Goal: Entertainment & Leisure: Browse casually

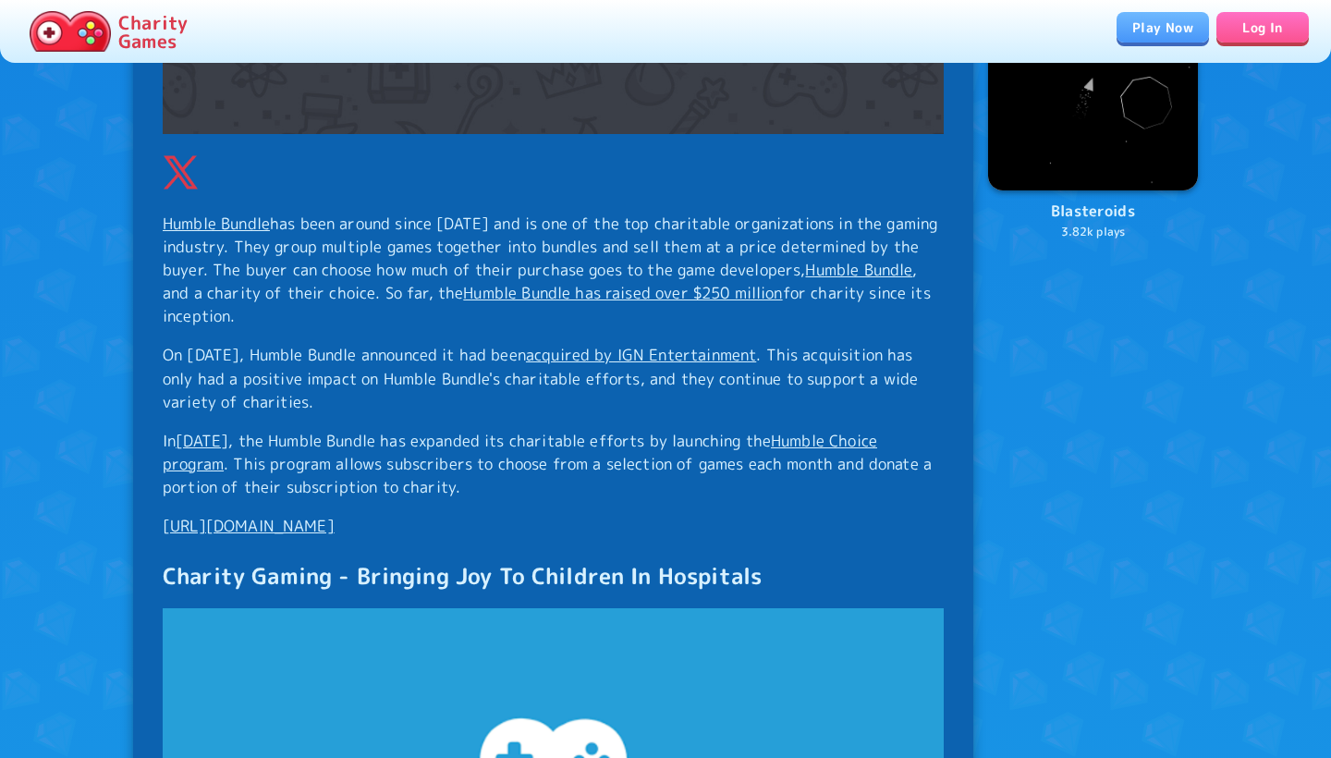
scroll to position [2677, 0]
click at [1155, 31] on link "Play Now" at bounding box center [1163, 27] width 92 height 31
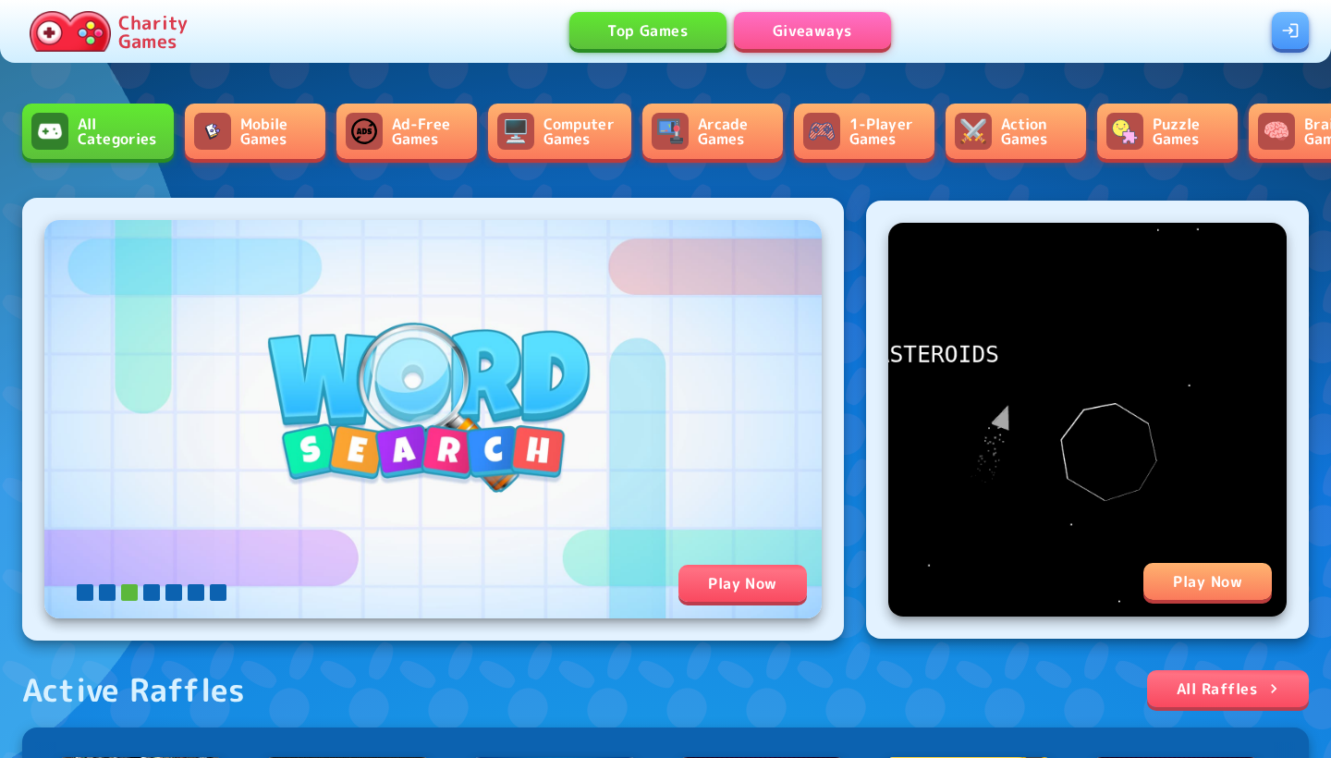
click at [130, 592] on icon at bounding box center [129, 592] width 17 height 17
click at [146, 596] on icon at bounding box center [151, 592] width 17 height 17
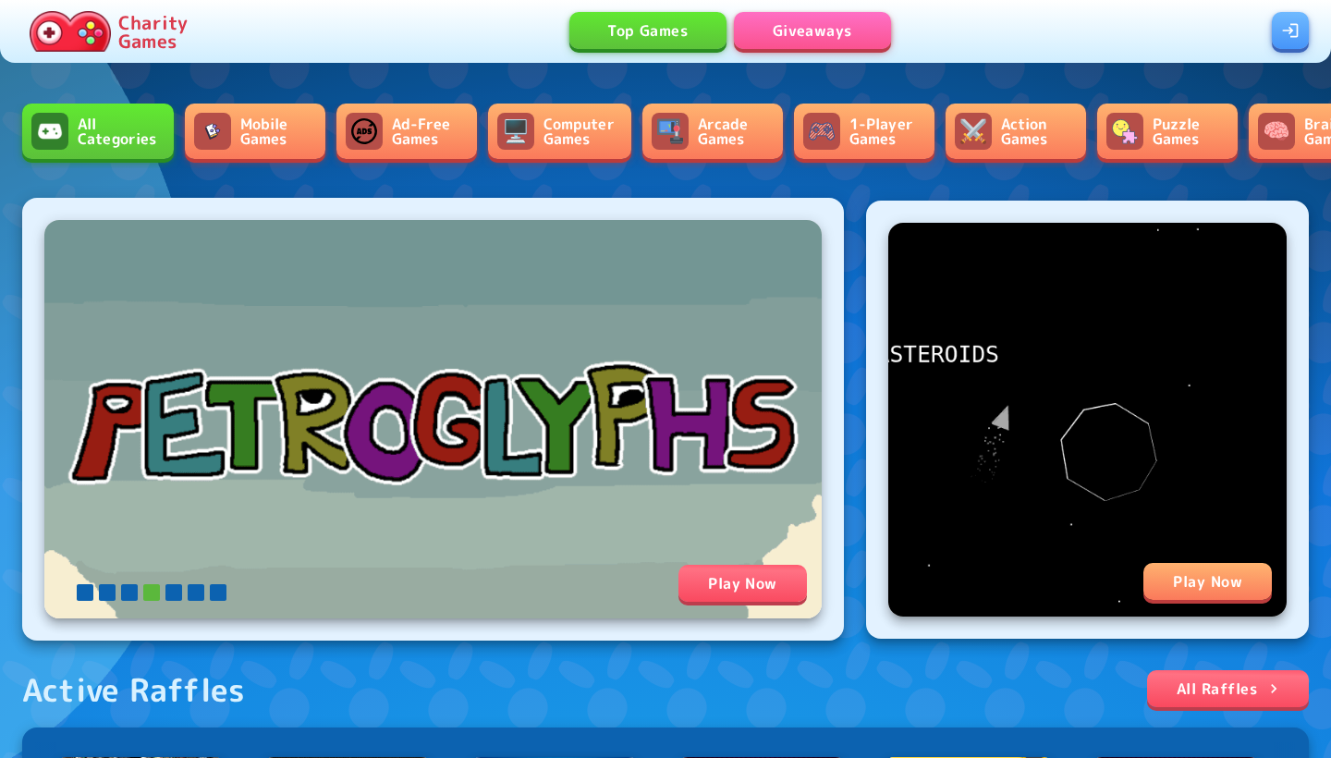
click at [173, 590] on icon at bounding box center [173, 592] width 17 height 17
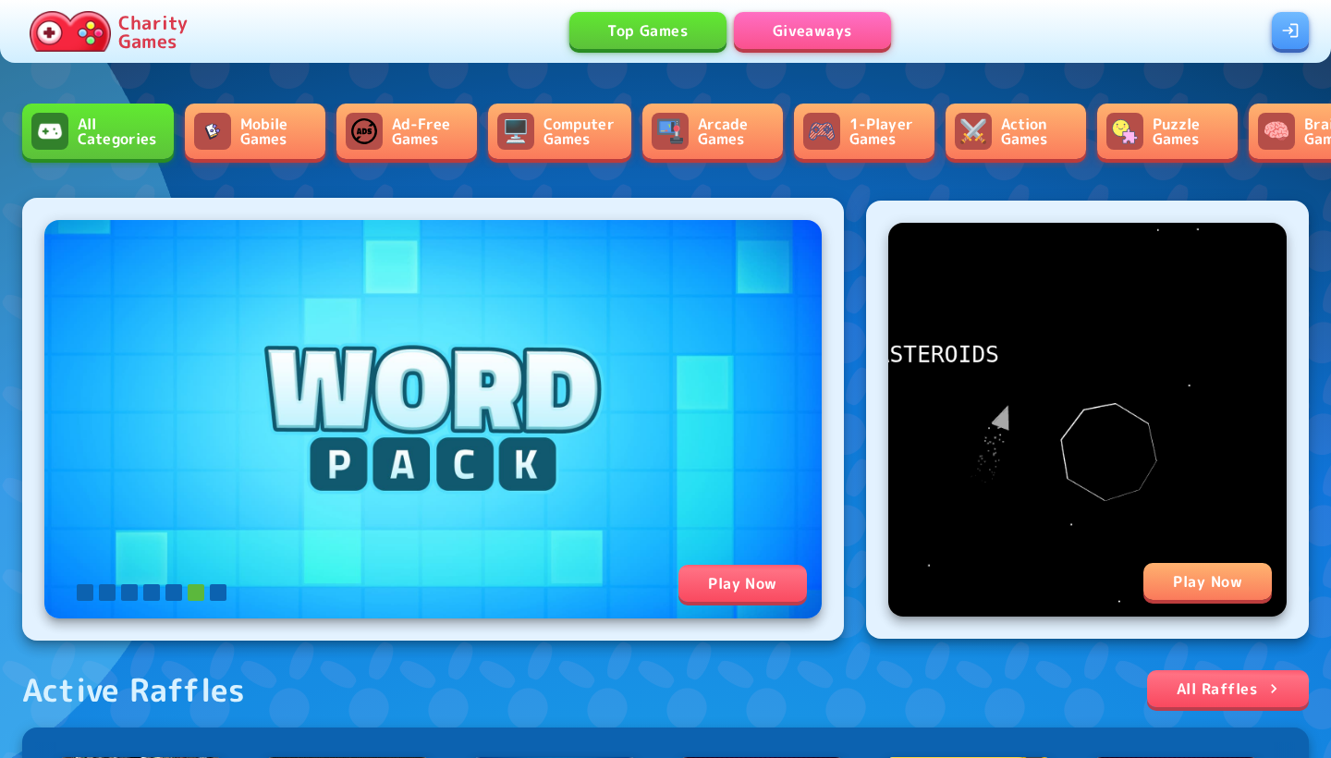
click at [195, 592] on icon at bounding box center [196, 592] width 17 height 17
click at [216, 592] on icon at bounding box center [218, 592] width 17 height 17
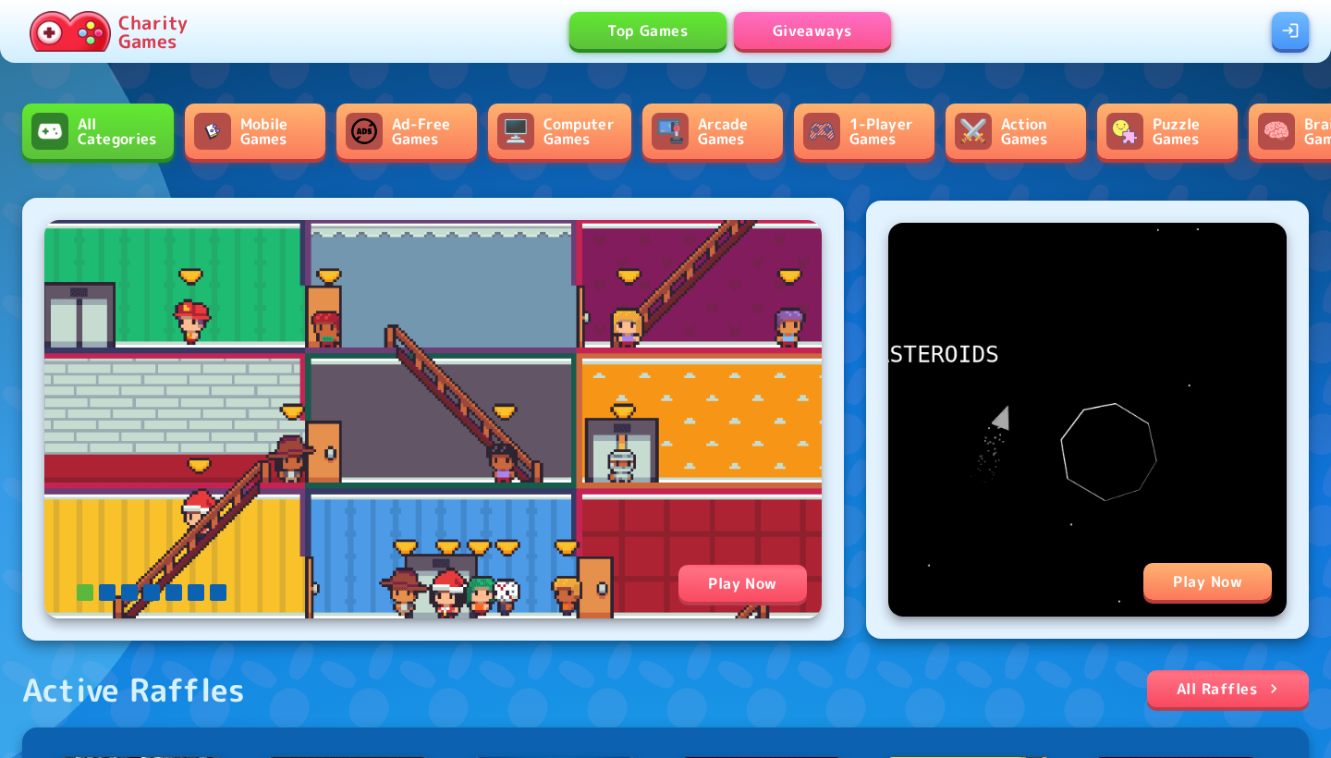
click at [141, 593] on icon at bounding box center [151, 592] width 22 height 22
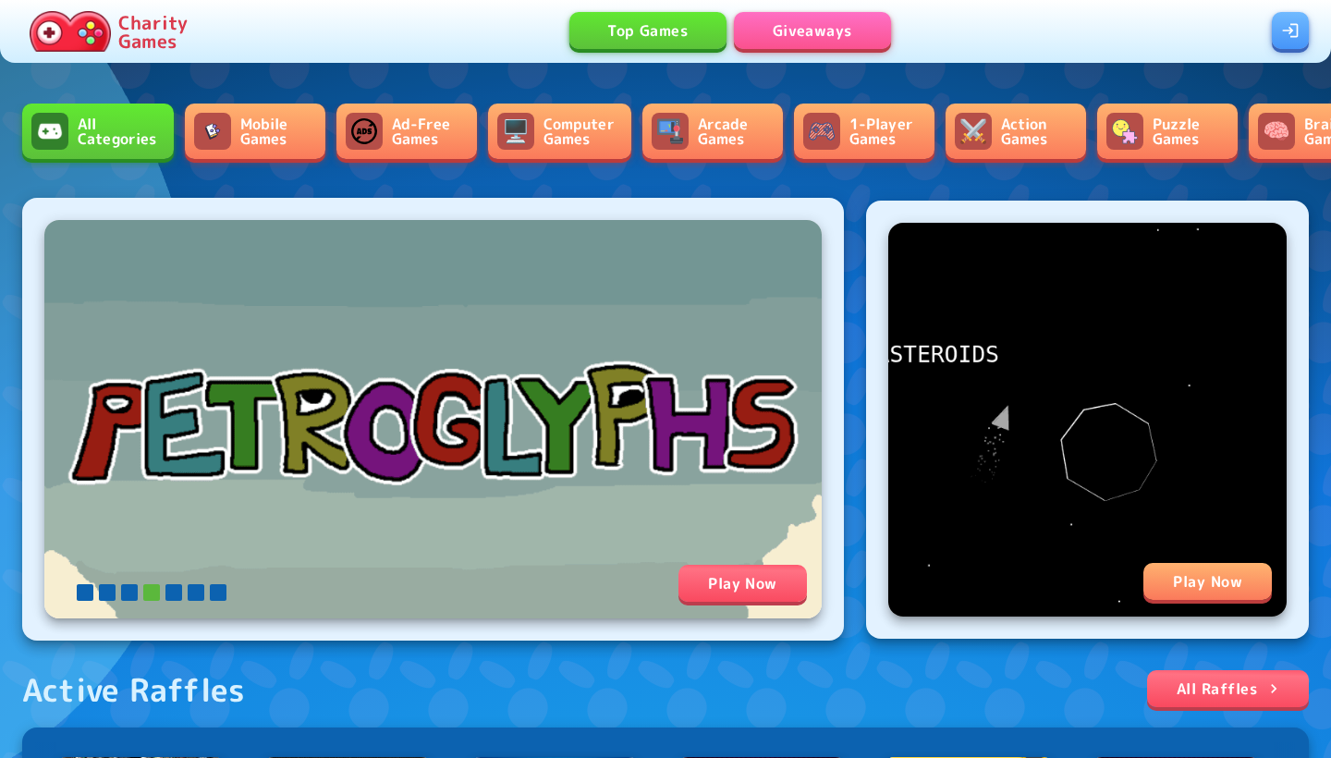
click at [119, 591] on icon at bounding box center [129, 592] width 22 height 22
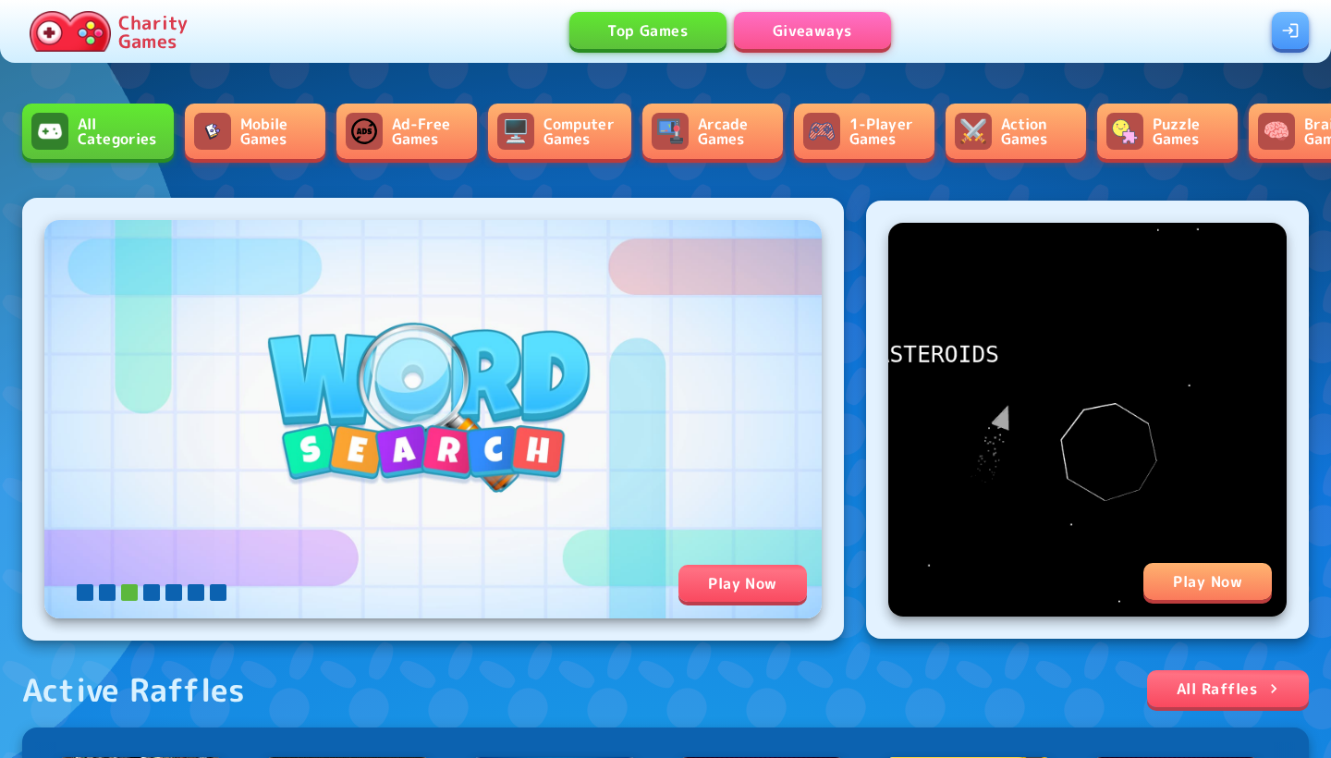
click at [645, 577] on div "Play Now" at bounding box center [440, 584] width 733 height 39
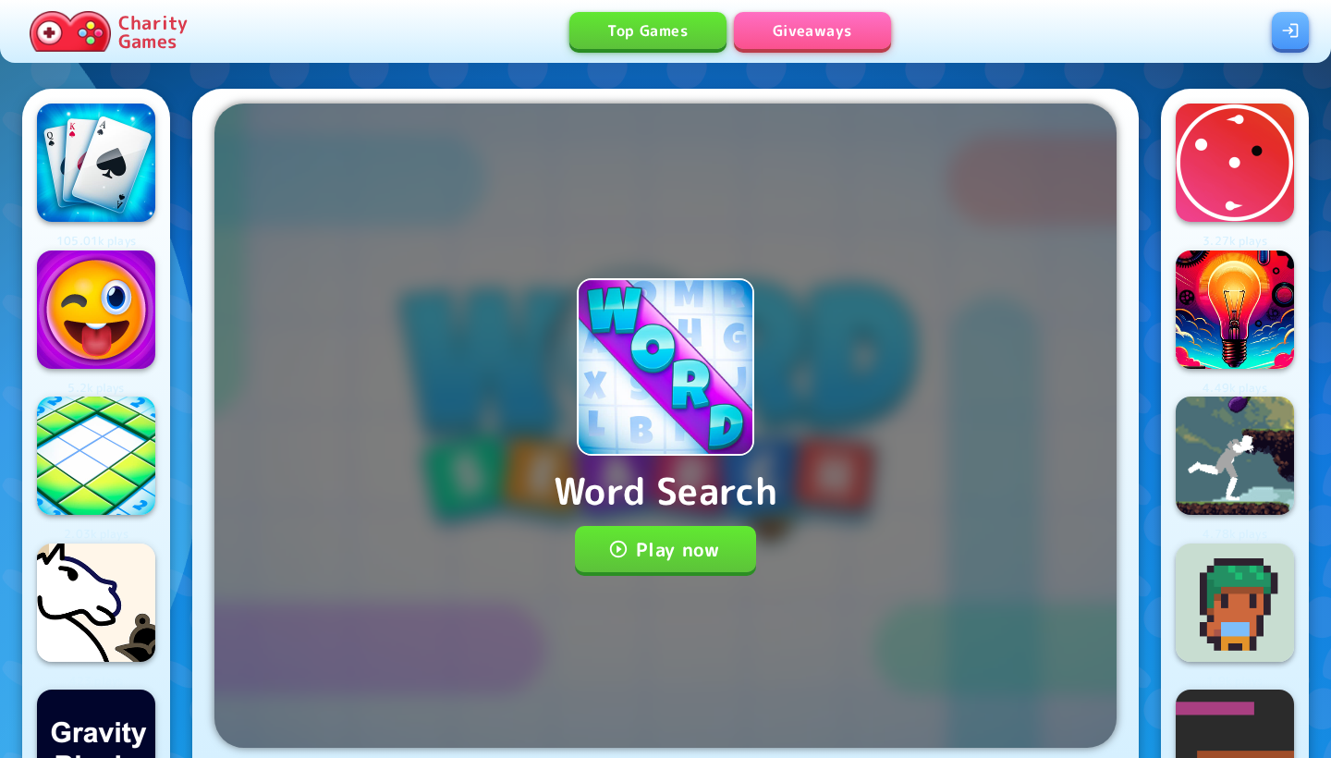
click at [634, 541] on button "Play now" at bounding box center [666, 549] width 182 height 46
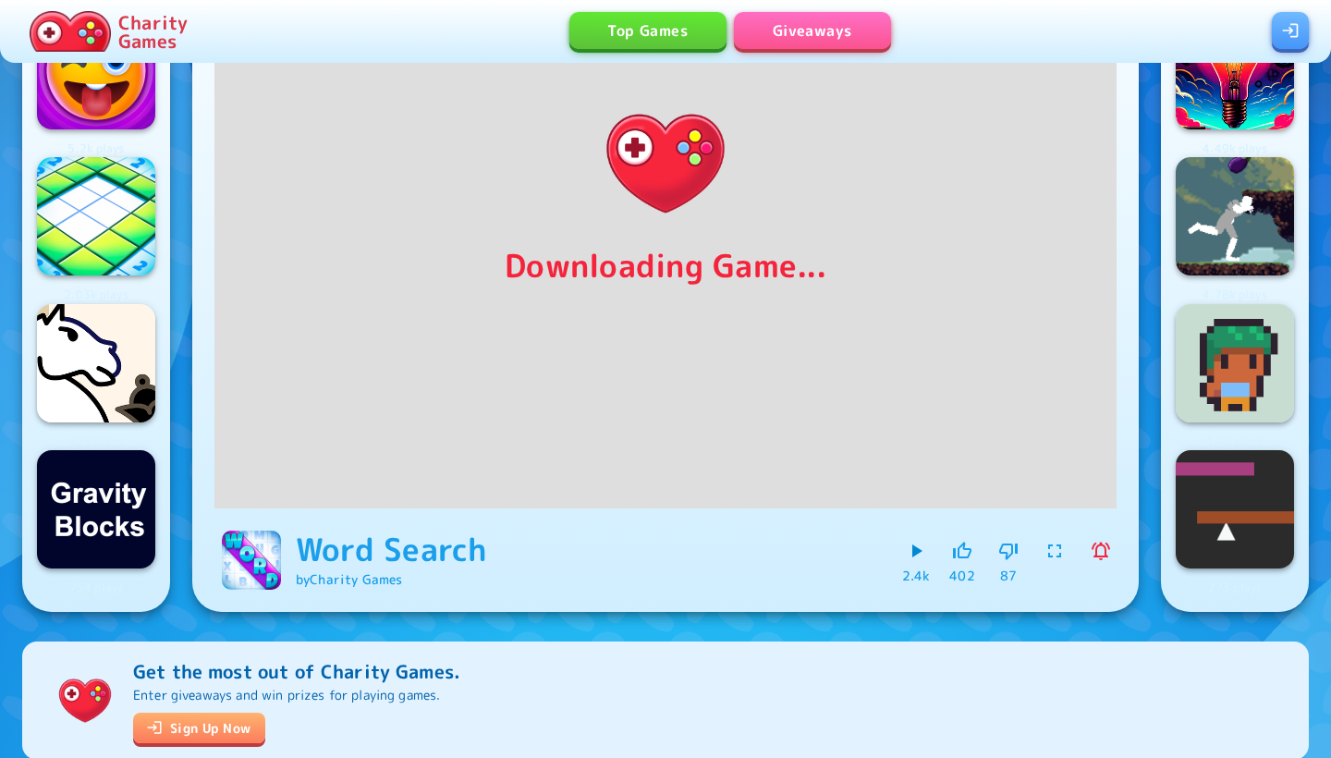
scroll to position [237, 0]
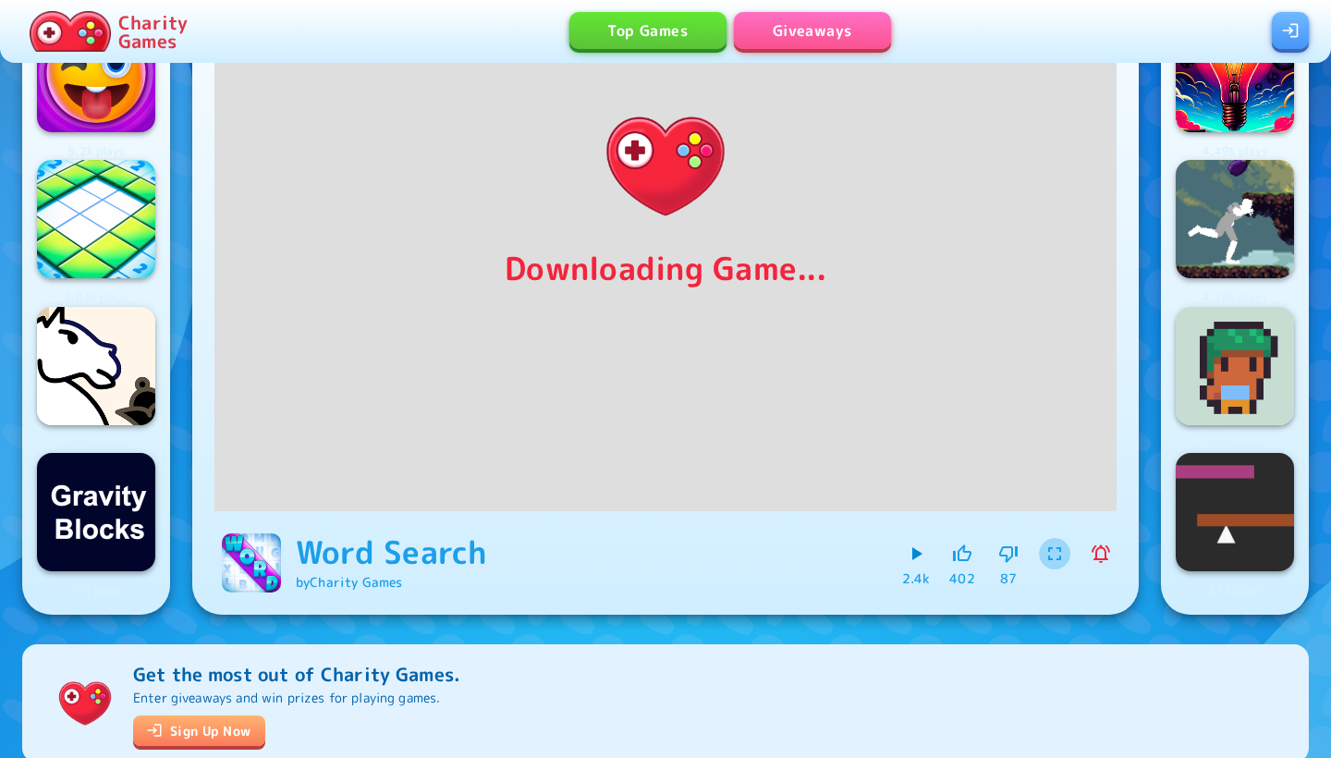
click at [1061, 553] on icon "button" at bounding box center [1054, 553] width 13 height 13
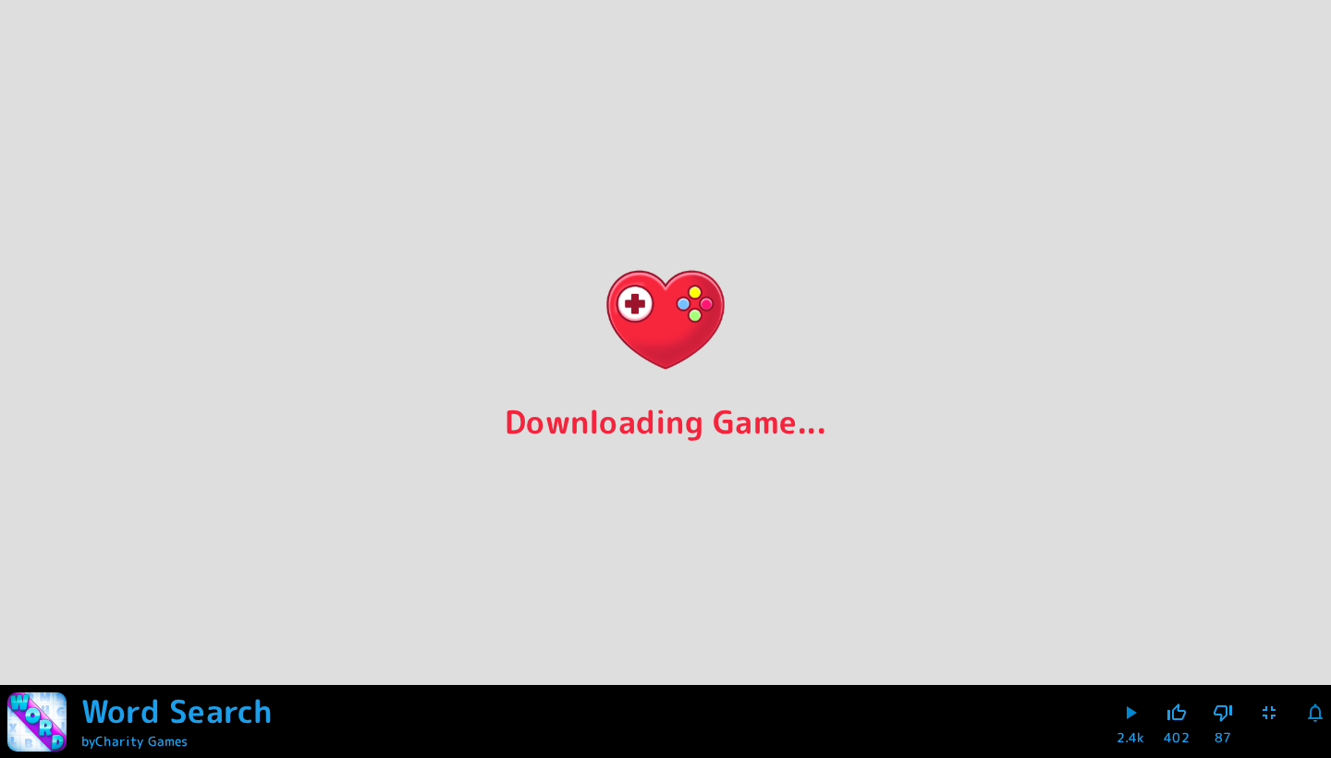
scroll to position [1, 0]
